Goal: Task Accomplishment & Management: Complete application form

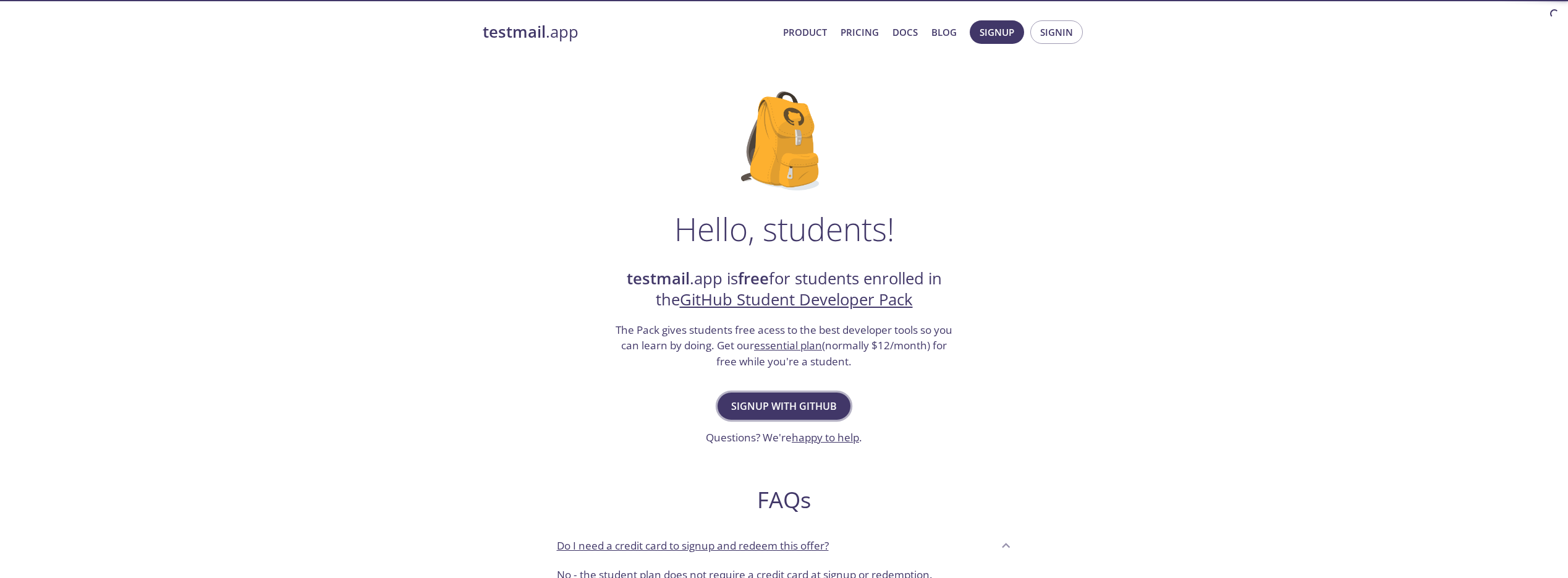
click at [824, 403] on span "Signup with GitHub" at bounding box center [784, 406] width 106 height 17
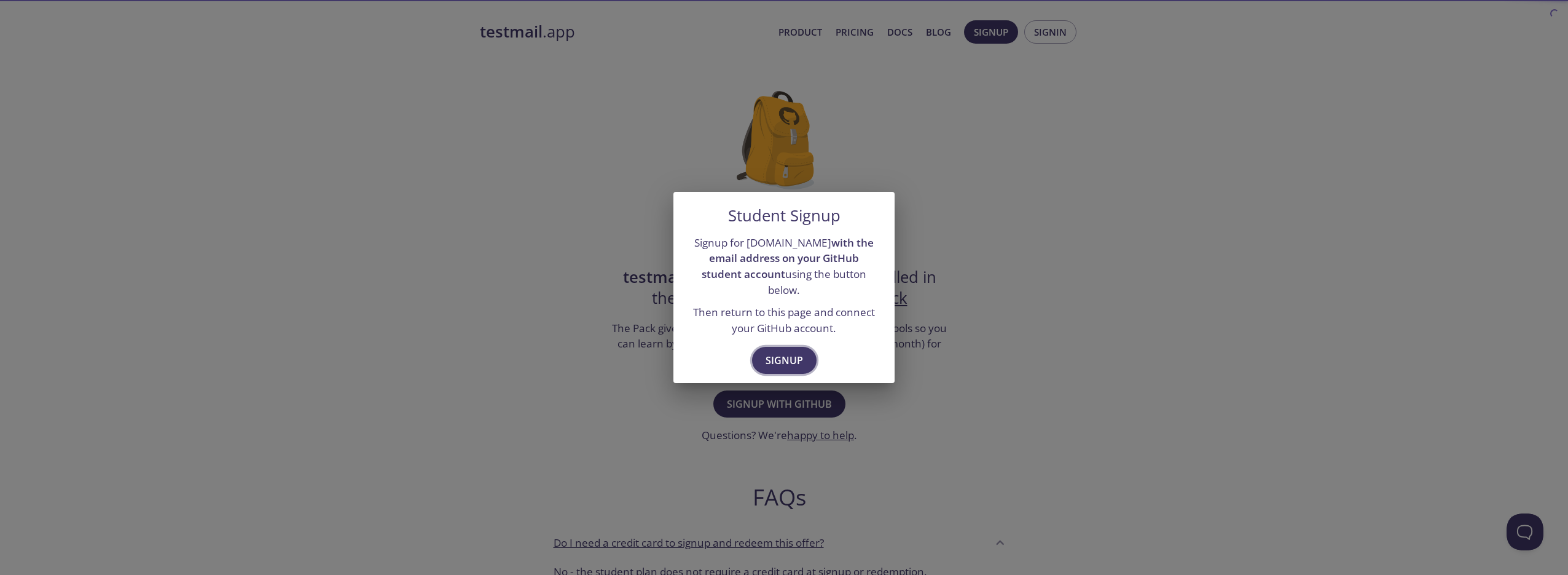
click at [798, 363] on button "Signup" at bounding box center [784, 360] width 64 height 27
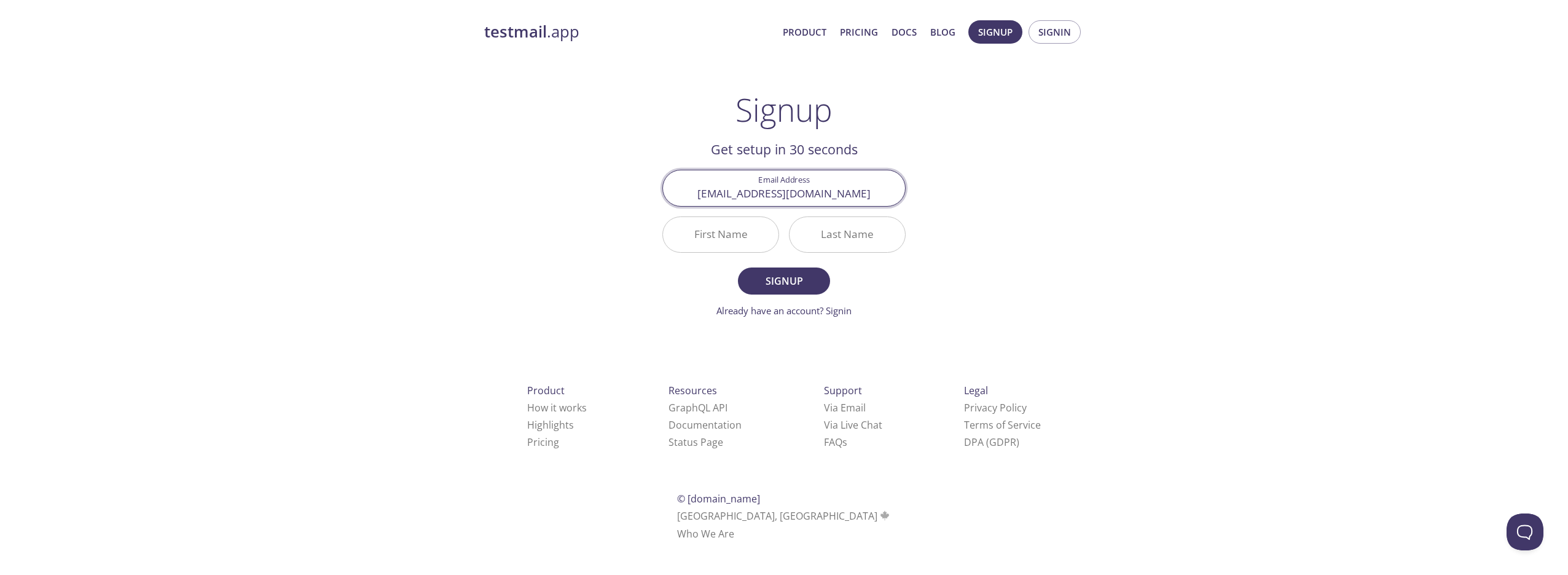
type input "[EMAIL_ADDRESS][DOMAIN_NAME]"
type input "Jhonnatthan"
type input "[PERSON_NAME]"
click at [818, 268] on button "Signup" at bounding box center [783, 281] width 92 height 27
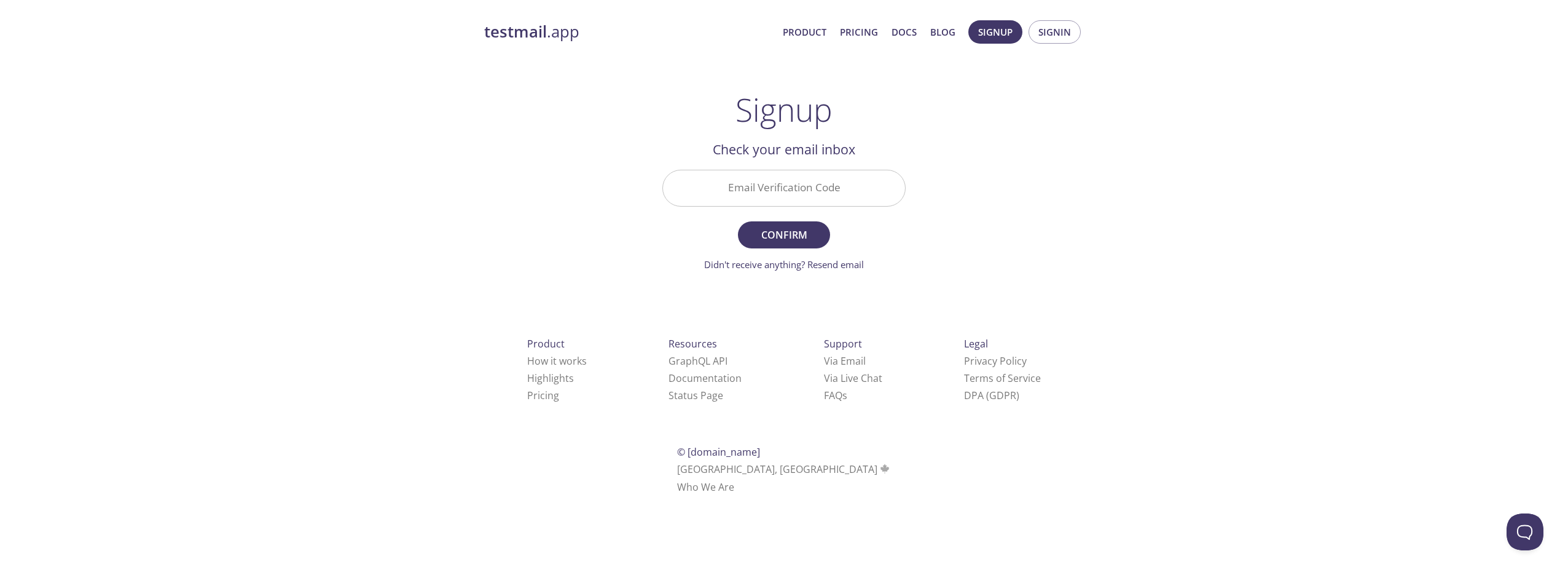
drag, startPoint x: 784, startPoint y: 215, endPoint x: 790, endPoint y: 207, distance: 10.0
click at [784, 215] on form "Email Verification Code Confirm Didn't receive anything? Resend email" at bounding box center [784, 220] width 243 height 101
click at [798, 201] on input "Email Verification Code" at bounding box center [783, 187] width 242 height 35
paste input "PSEU3RV"
type input "PSEU3RV"
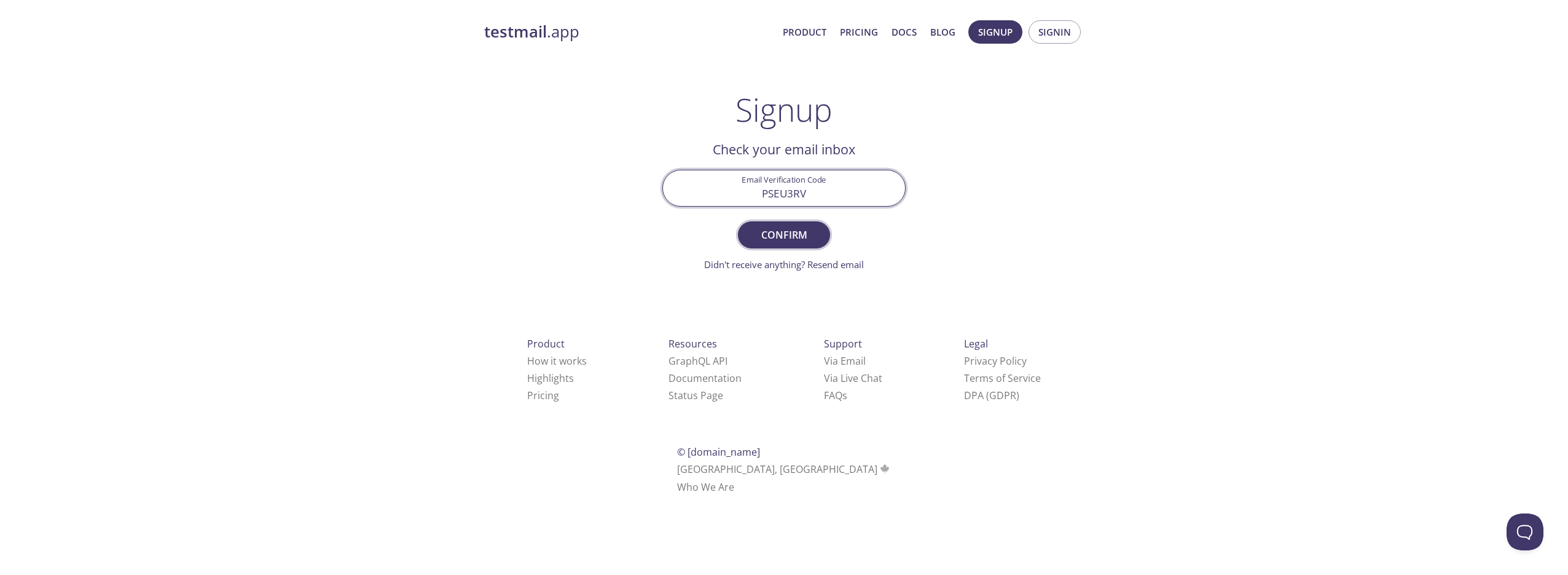
click at [787, 222] on button "Confirm" at bounding box center [783, 235] width 92 height 27
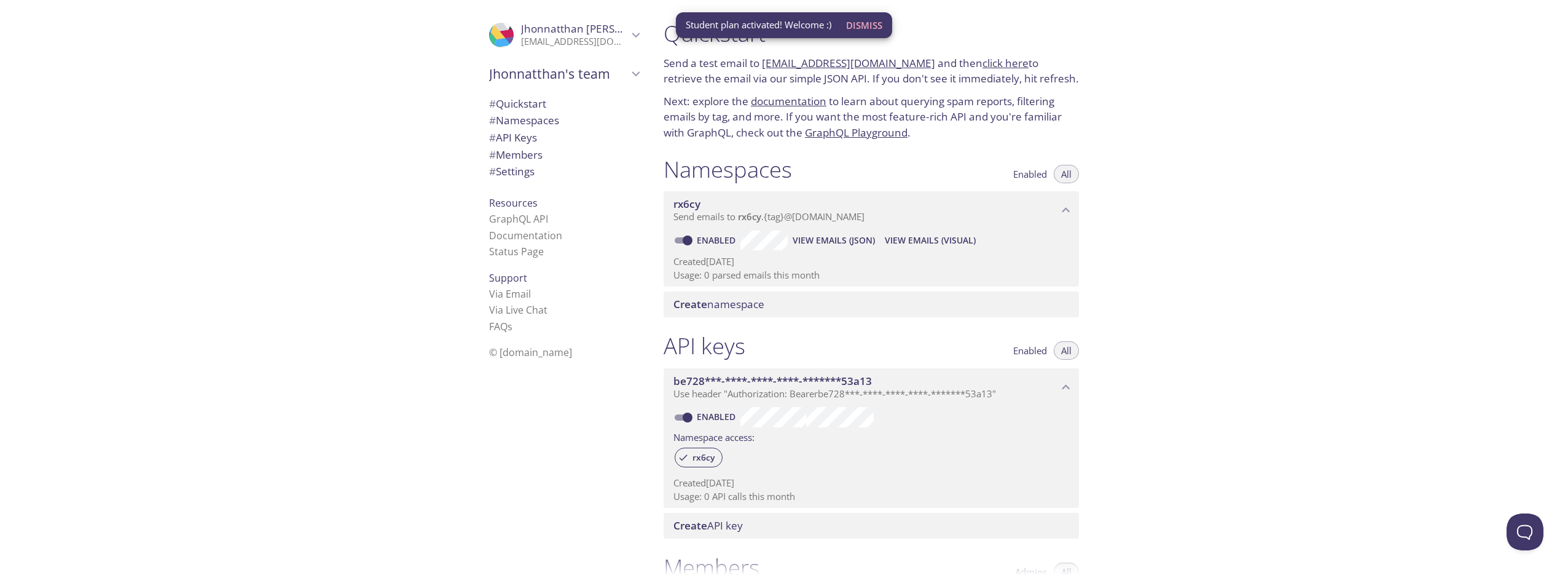
click at [874, 24] on span "Dismiss" at bounding box center [864, 25] width 36 height 16
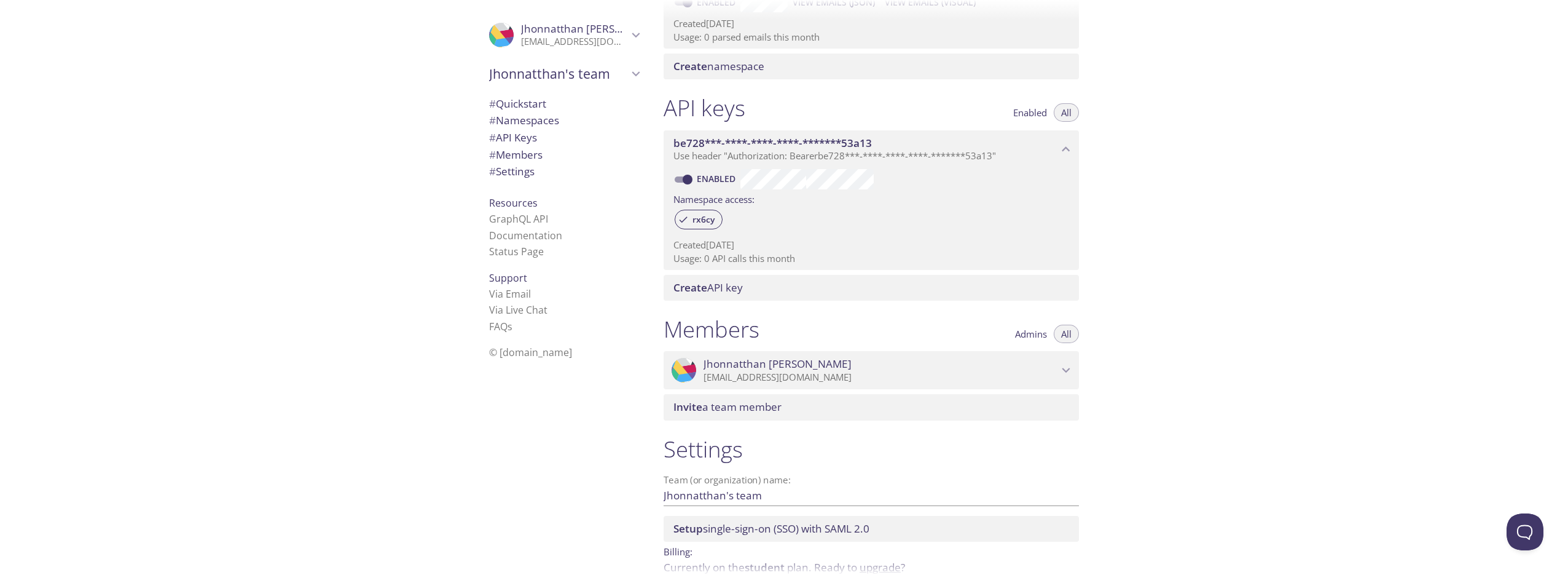
scroll to position [299, 0]
